Goal: Information Seeking & Learning: Learn about a topic

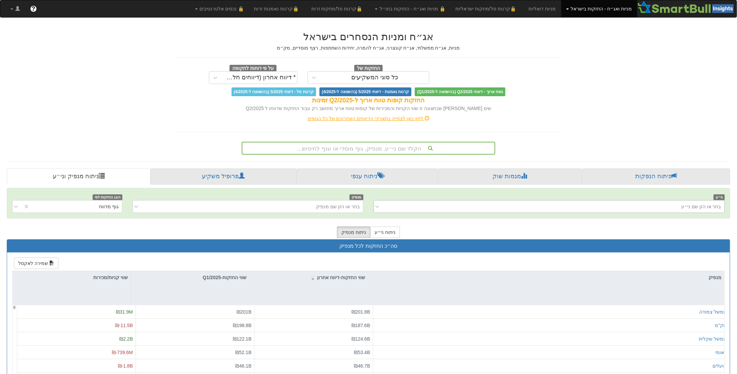
click at [699, 210] on div "בחר או הזן שם ני״ע" at bounding box center [554, 206] width 340 height 11
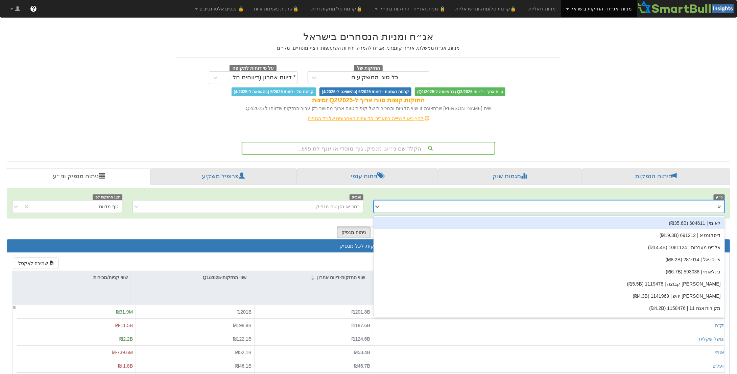
type input "[PERSON_NAME]"
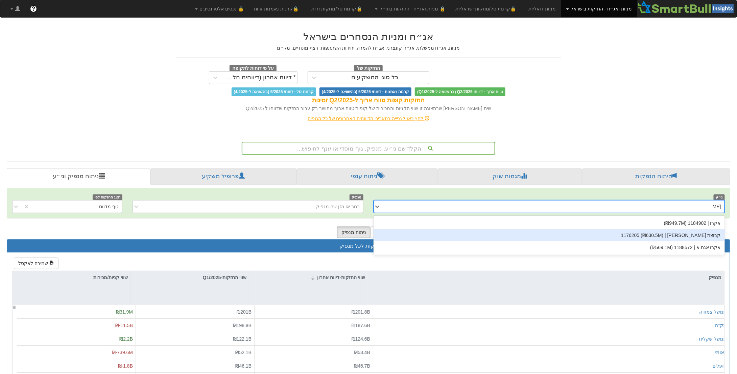
click at [700, 236] on div "קבוצת [PERSON_NAME] | 1176205 (₪630.5M)" at bounding box center [548, 235] width 351 height 12
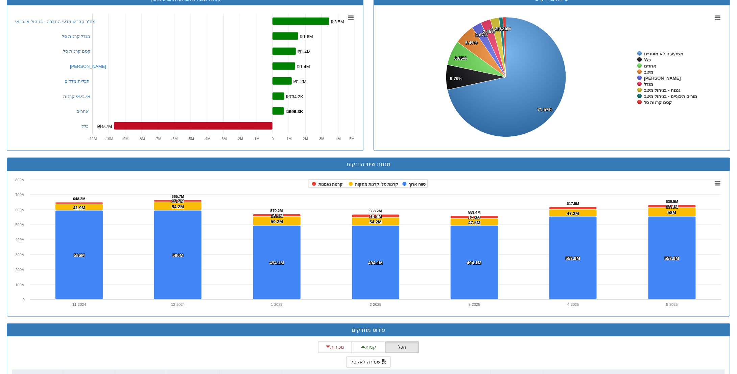
scroll to position [473, 0]
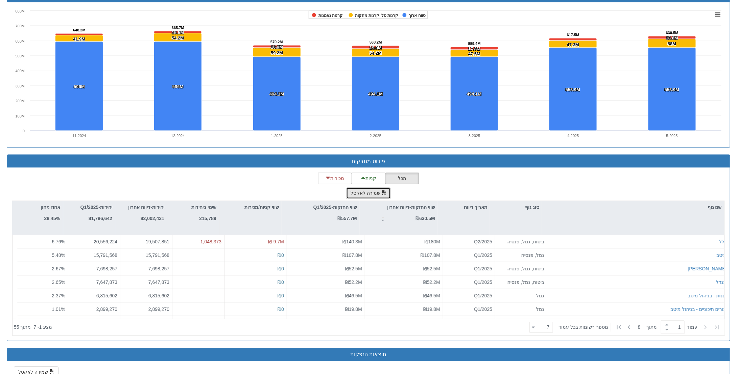
click at [365, 192] on button "שמירה לאקסל" at bounding box center [368, 193] width 45 height 11
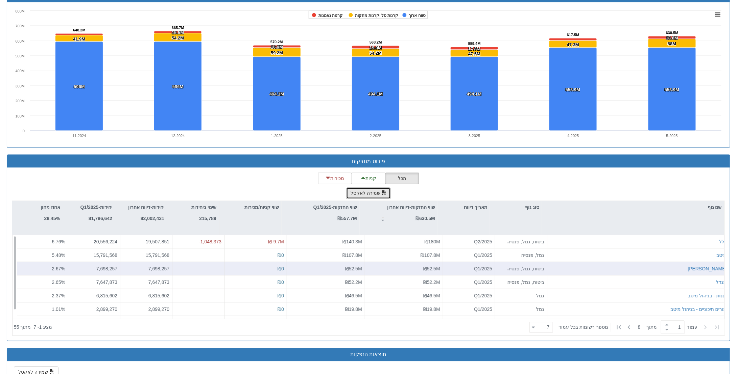
scroll to position [406, 0]
